Goal: Task Accomplishment & Management: Manage account settings

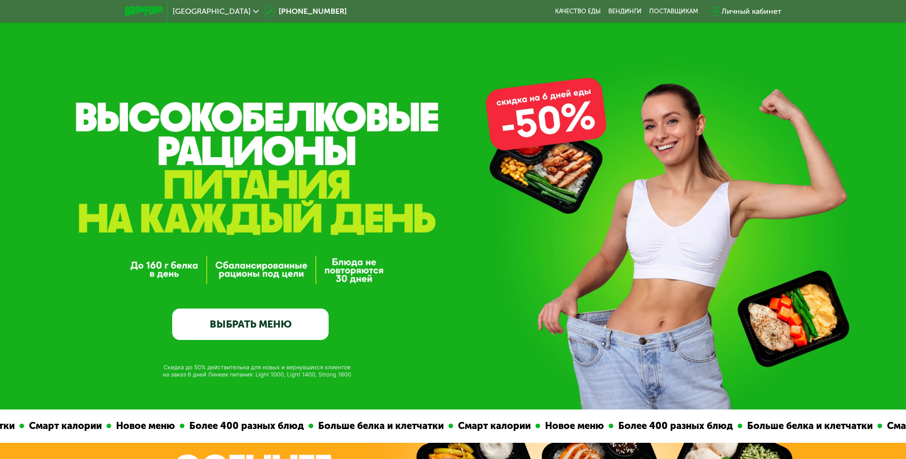
click at [751, 7] on div "Личный кабинет" at bounding box center [752, 11] width 60 height 11
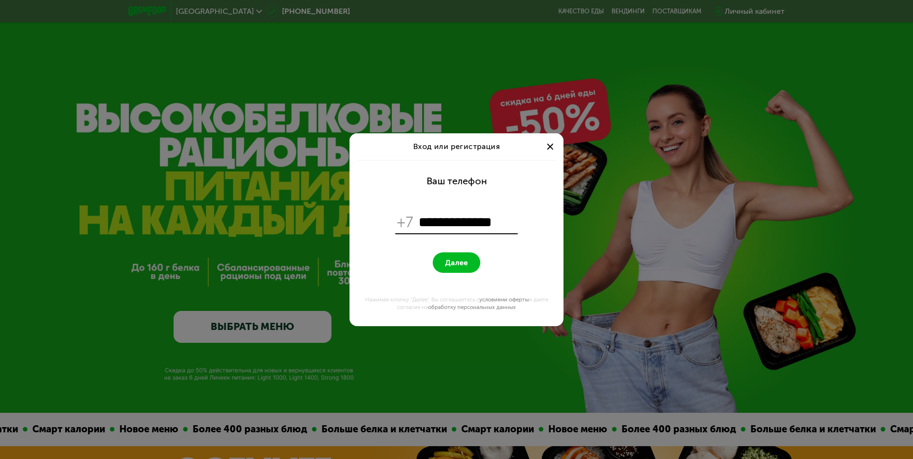
type input "**********"
click at [433, 252] on button "Далее" at bounding box center [457, 262] width 48 height 20
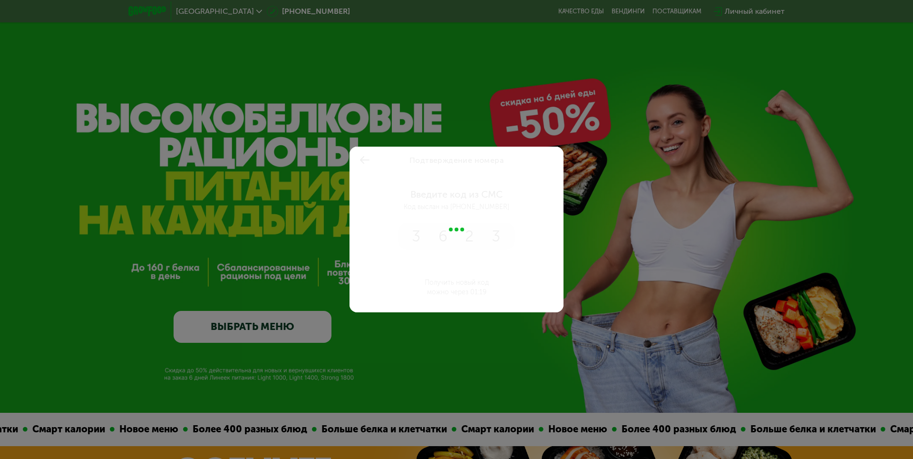
type input "****"
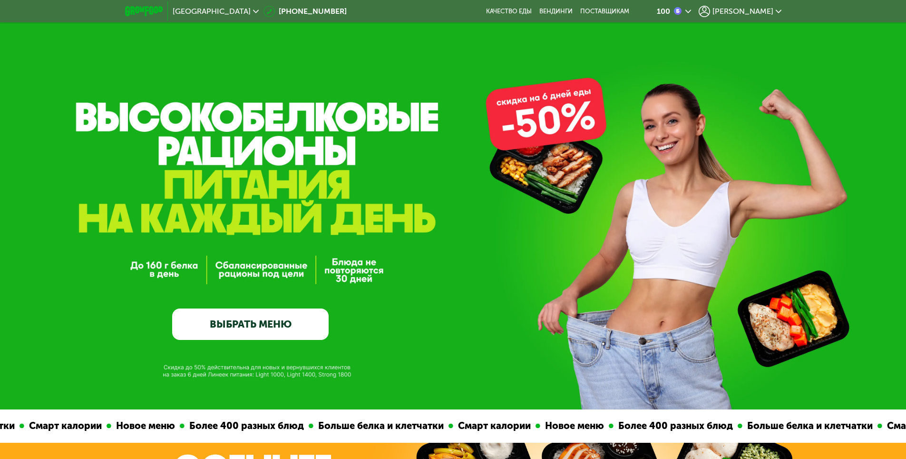
click at [757, 10] on span "[PERSON_NAME]" at bounding box center [743, 12] width 61 height 8
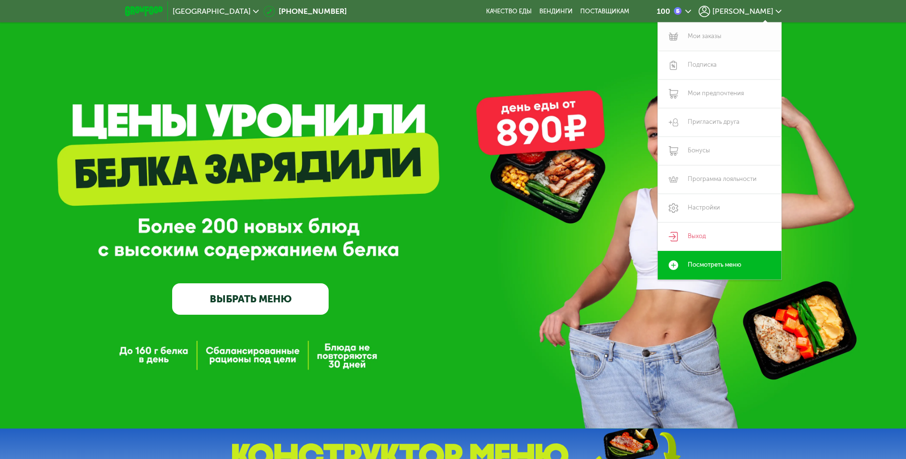
click at [700, 36] on link "Мои заказы" at bounding box center [720, 36] width 124 height 29
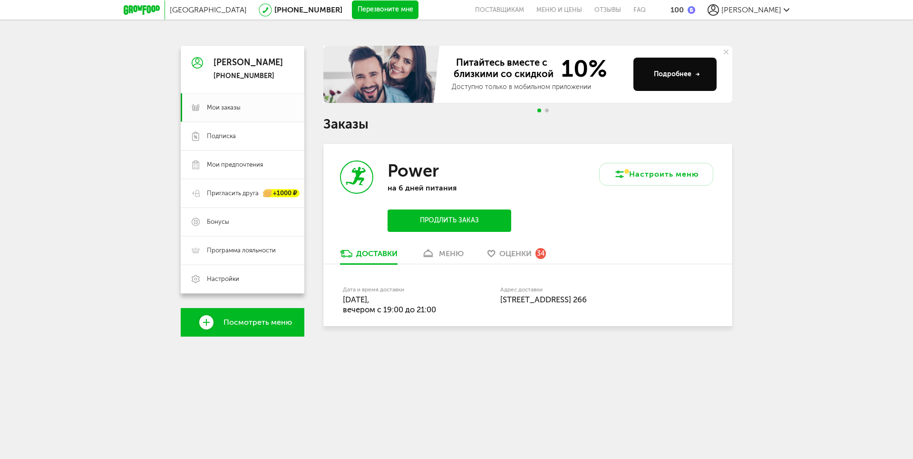
drag, startPoint x: 500, startPoint y: 299, endPoint x: 526, endPoint y: 315, distance: 30.1
click at [526, 304] on div "Адрес доставки [STREET_ADDRESS], подъезд 3, этаж 6, кв. 266" at bounding box center [588, 296] width 177 height 18
drag, startPoint x: 523, startPoint y: 320, endPoint x: 487, endPoint y: 297, distance: 42.8
click at [487, 297] on div "Дата и время доставки [DATE], вечером c 19:00 до 21:00 Адрес доставки [STREET_A…" at bounding box center [528, 299] width 370 height 30
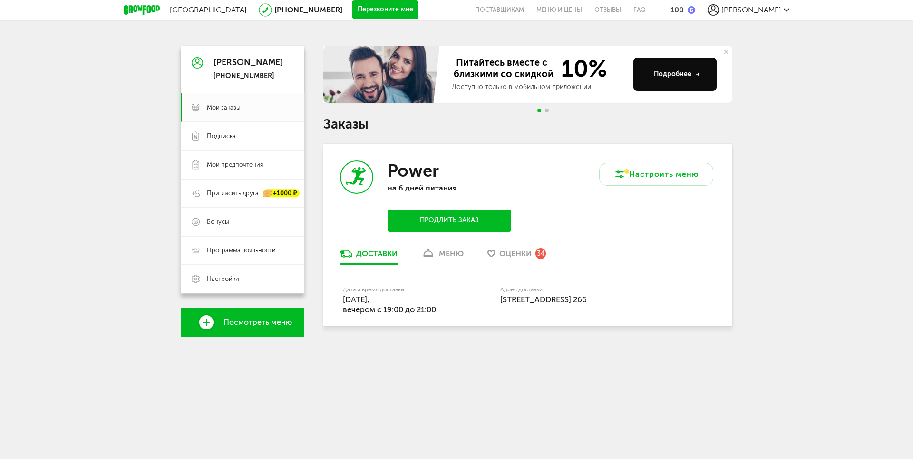
click at [487, 297] on div "Дата и время доставки [DATE], вечером c 19:00 до 21:00" at bounding box center [421, 299] width 157 height 30
drag, startPoint x: 452, startPoint y: 307, endPoint x: 356, endPoint y: 294, distance: 96.5
click at [356, 294] on div "Дата и время доставки [DATE], вечером c 19:00 до 21:00" at bounding box center [397, 301] width 109 height 28
click at [356, 294] on span "[DATE], вечером c 19:00 до 21:00" at bounding box center [389, 304] width 93 height 20
